Goal: Task Accomplishment & Management: Use online tool/utility

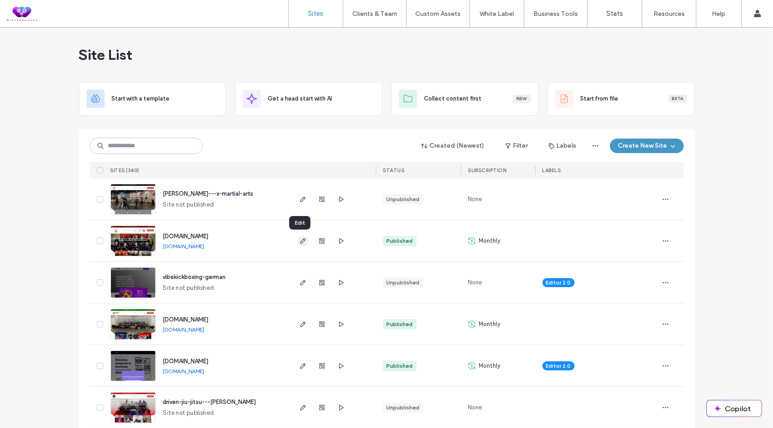
click at [299, 241] on icon "button" at bounding box center [302, 240] width 7 height 7
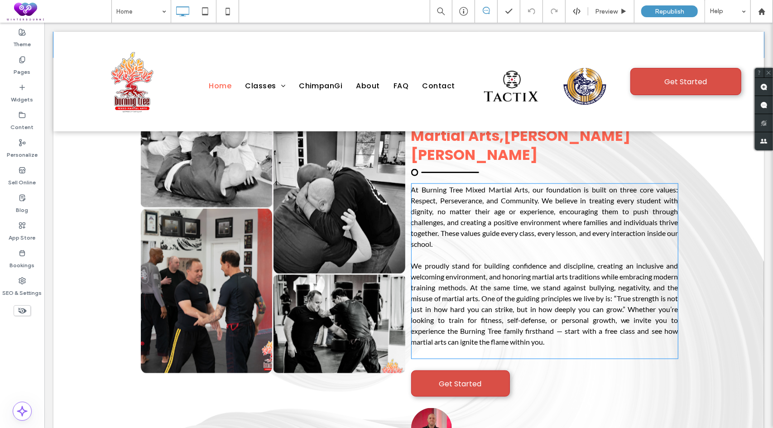
scroll to position [679, 0]
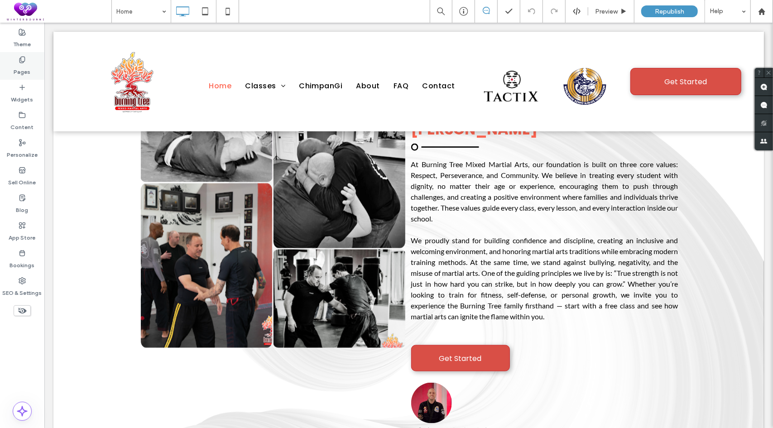
click at [19, 65] on label "Pages" at bounding box center [22, 69] width 17 height 13
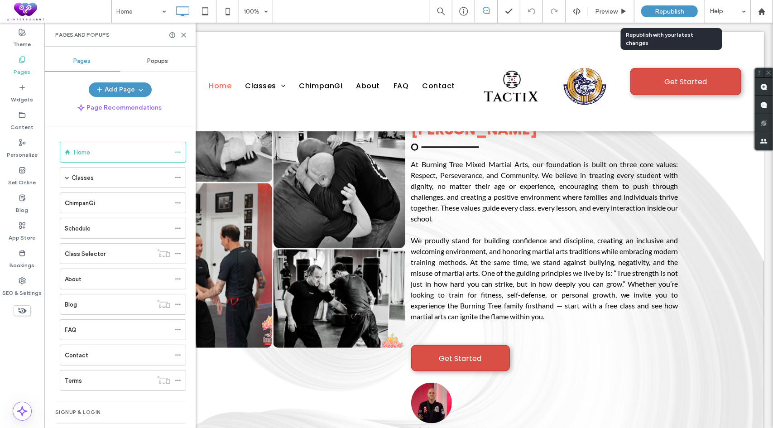
click at [673, 11] on span "Republish" at bounding box center [668, 12] width 29 height 8
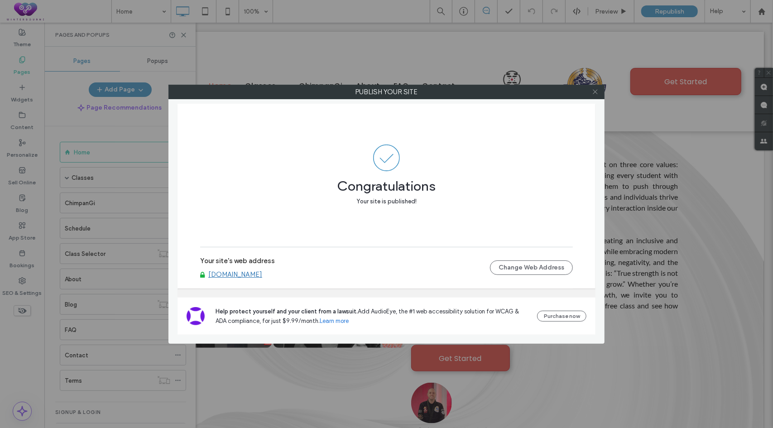
click at [597, 93] on icon at bounding box center [594, 91] width 7 height 7
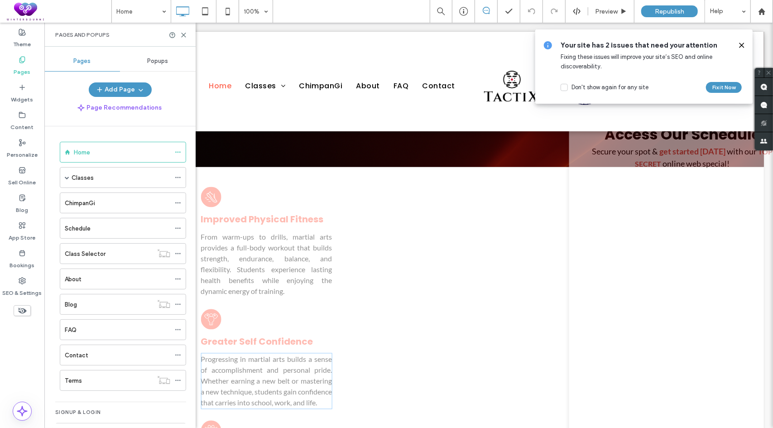
scroll to position [1448, 0]
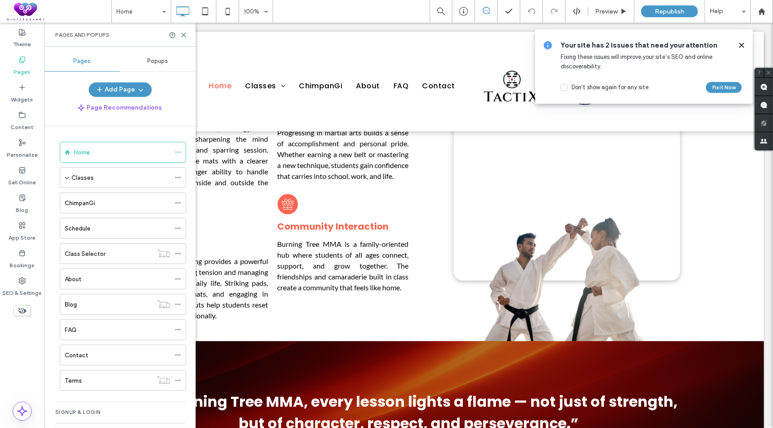
click at [740, 48] on icon at bounding box center [741, 45] width 7 height 7
